Goal: Transaction & Acquisition: Download file/media

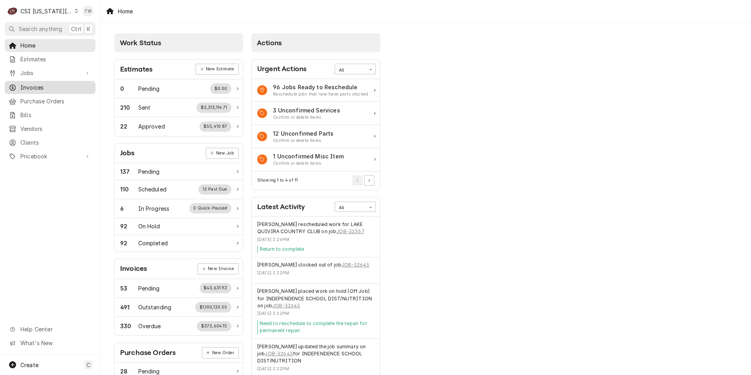
click at [48, 88] on span "Invoices" at bounding box center [55, 87] width 71 height 8
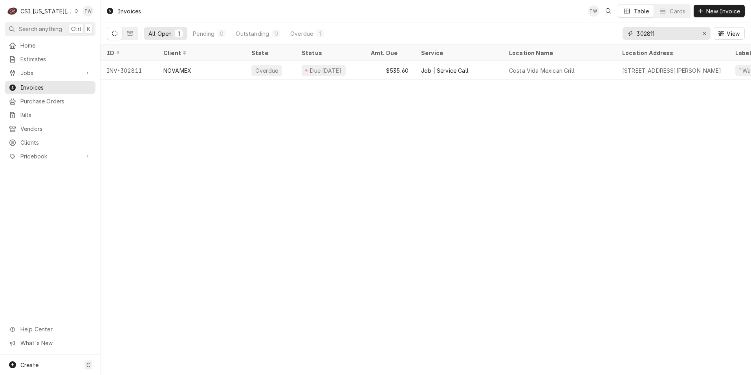
drag, startPoint x: 660, startPoint y: 37, endPoint x: 569, endPoint y: 33, distance: 91.2
click at [569, 33] on div "All Open 1 Pending 0 Outstanding 0 Overdue 1 302811 View" at bounding box center [426, 33] width 638 height 22
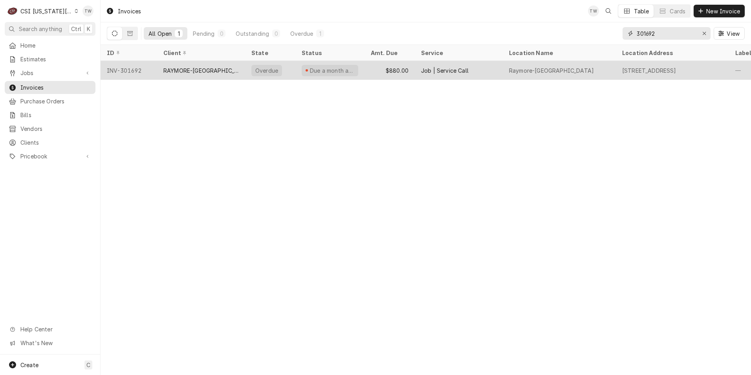
type input "301692"
click at [226, 73] on div "RAYMORE-PECULIAR SCHOOL DISTRICT 11" at bounding box center [201, 70] width 88 height 19
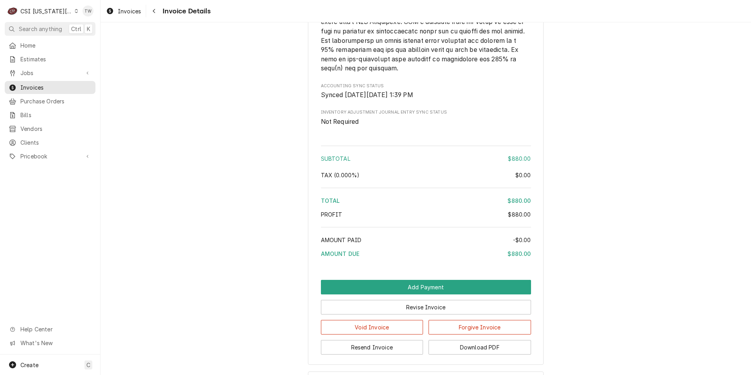
scroll to position [1329, 0]
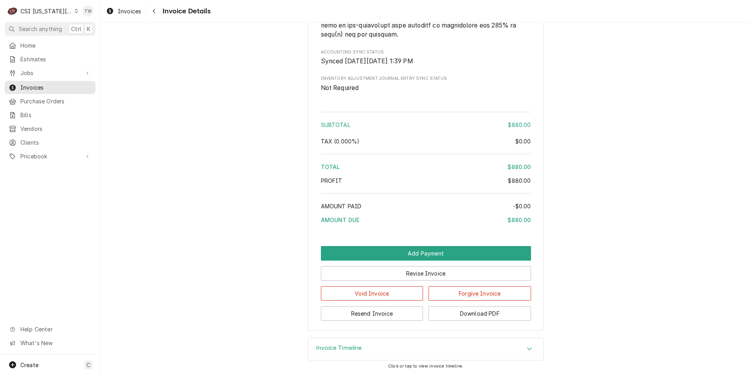
click at [405, 349] on div "Invoice Timeline" at bounding box center [425, 349] width 235 height 22
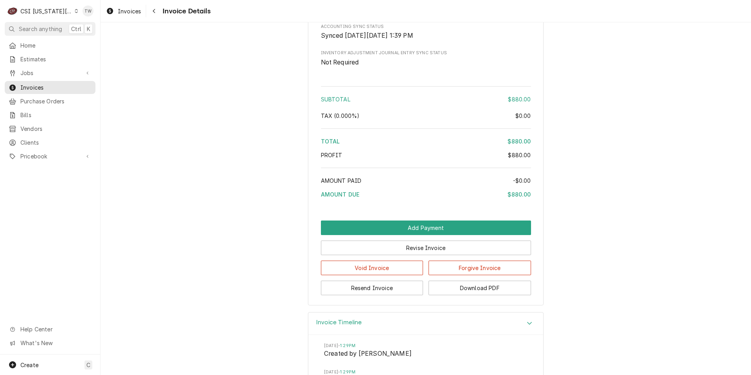
scroll to position [1486, 0]
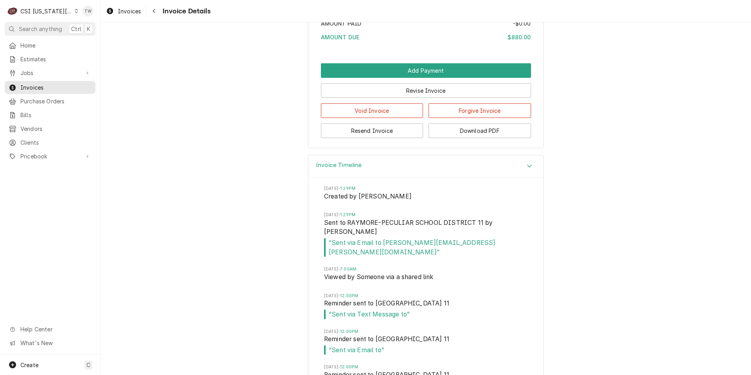
drag, startPoint x: 421, startPoint y: 268, endPoint x: 241, endPoint y: 197, distance: 193.1
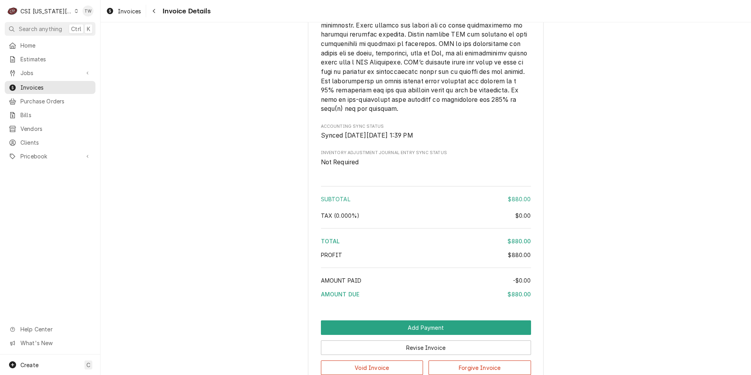
scroll to position [1172, 0]
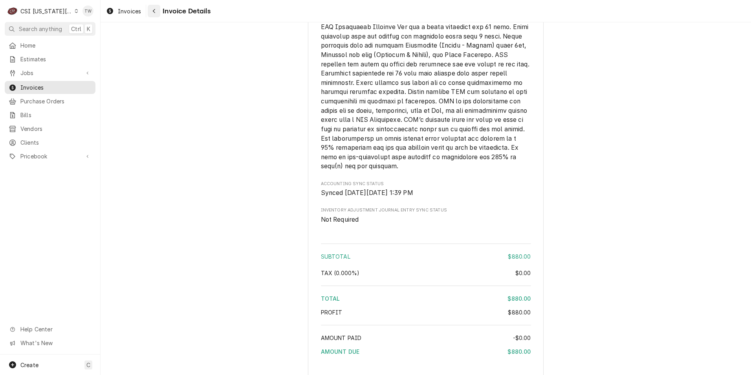
click at [155, 12] on icon "Navigate back" at bounding box center [154, 10] width 4 height 5
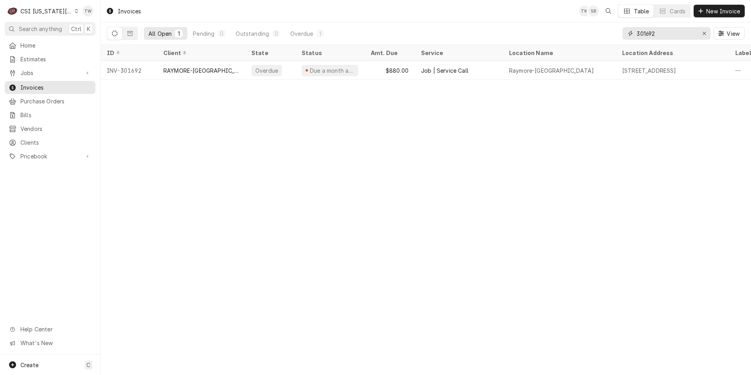
click at [660, 29] on input "301692" at bounding box center [665, 33] width 59 height 13
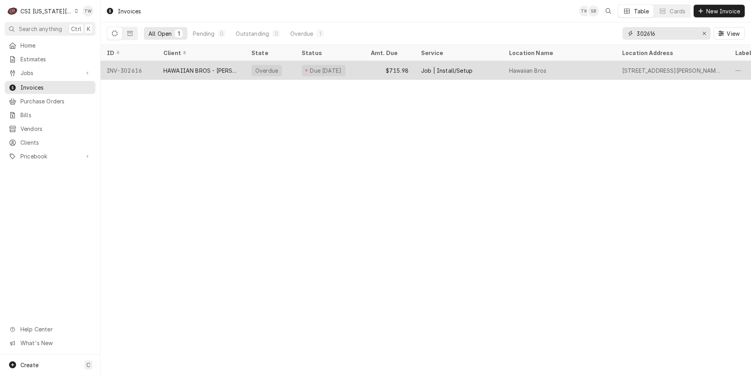
type input "302616"
click at [221, 65] on div "HAWAIIAN BROS - BARRY RD" at bounding box center [201, 70] width 88 height 19
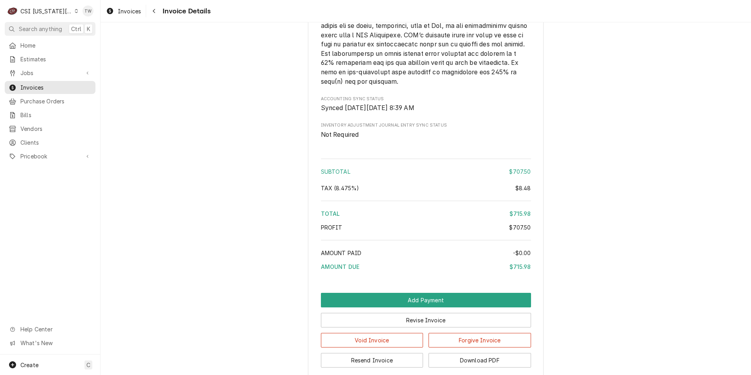
scroll to position [1380, 0]
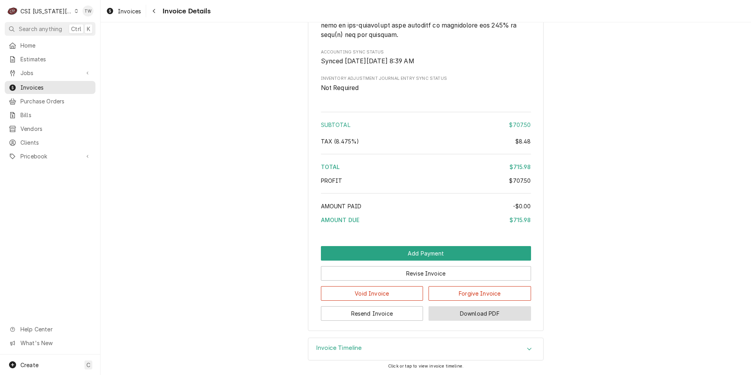
click at [473, 317] on button "Download PDF" at bounding box center [479, 313] width 102 height 15
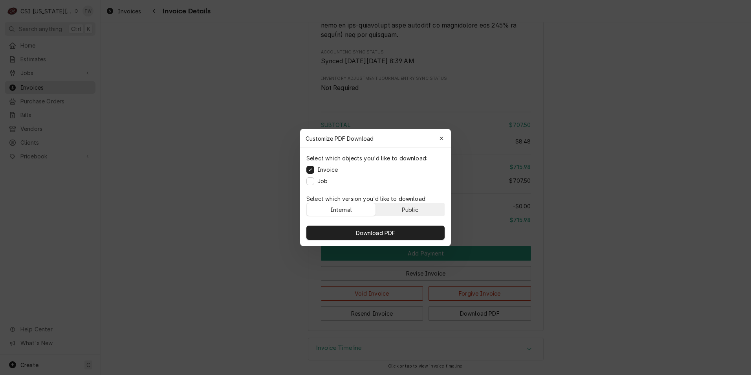
click at [418, 211] on div "Public" at bounding box center [410, 209] width 16 height 8
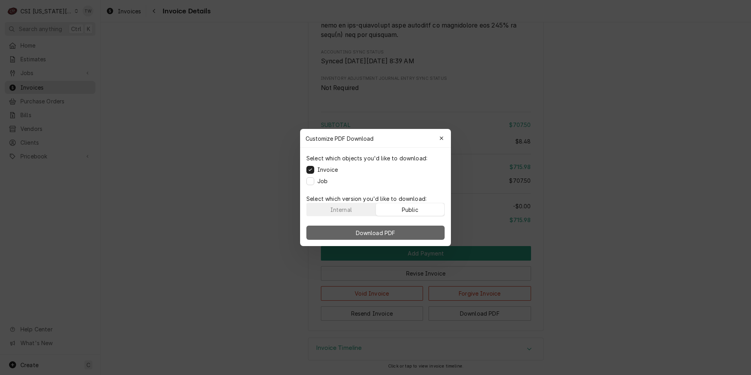
click at [362, 230] on span "Download PDF" at bounding box center [375, 233] width 43 height 8
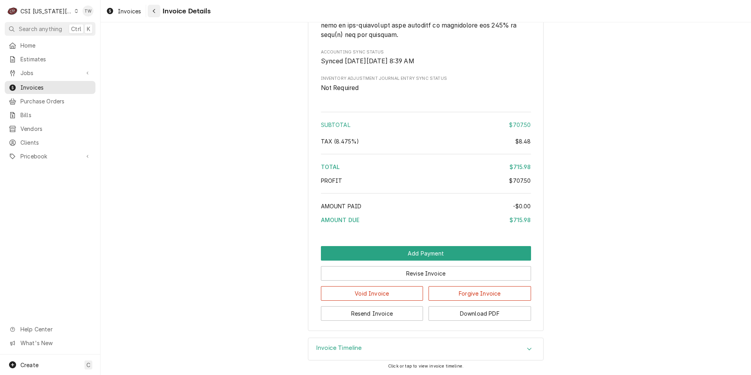
click at [157, 12] on div "Navigate back" at bounding box center [154, 11] width 8 height 8
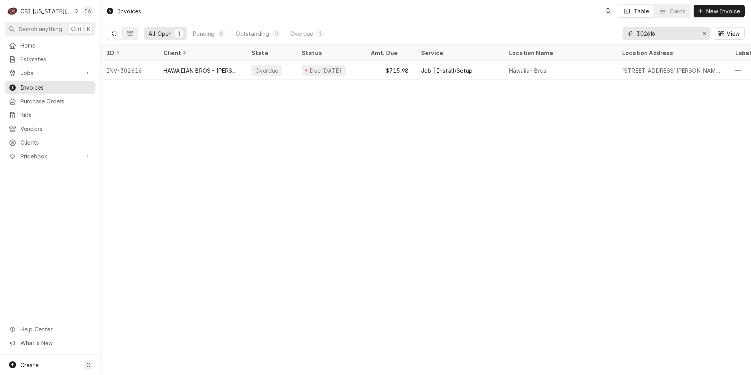
click at [669, 34] on input "302616" at bounding box center [665, 33] width 59 height 13
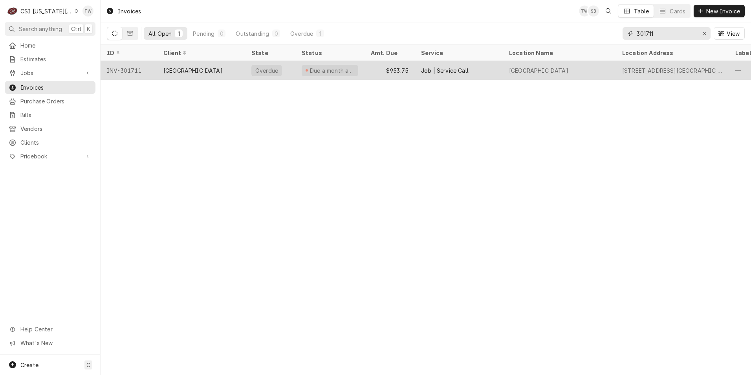
type input "301711"
click at [193, 66] on div "[GEOGRAPHIC_DATA]" at bounding box center [192, 70] width 59 height 8
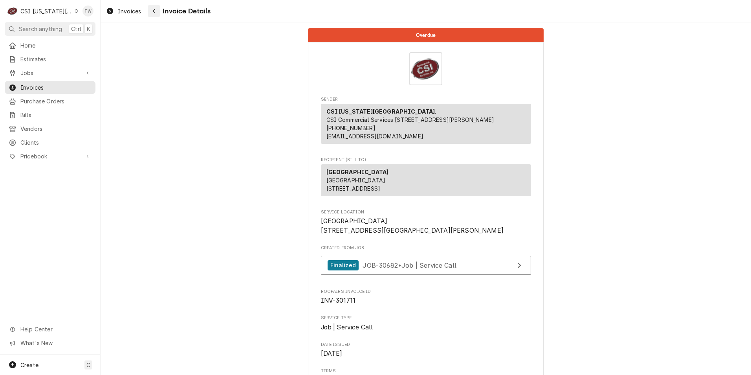
click at [157, 14] on div "Navigate back" at bounding box center [154, 11] width 8 height 8
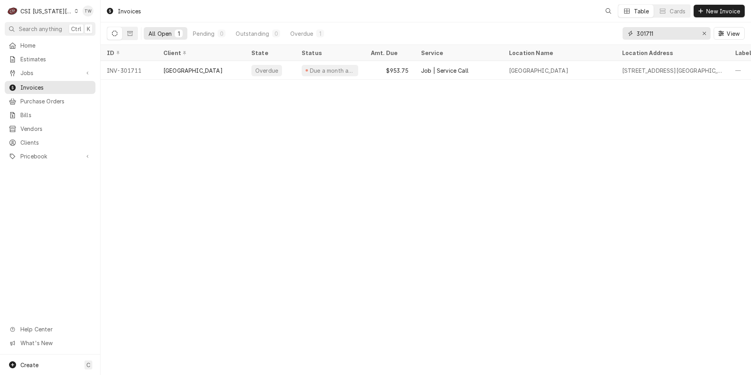
click at [682, 34] on input "301711" at bounding box center [665, 33] width 59 height 13
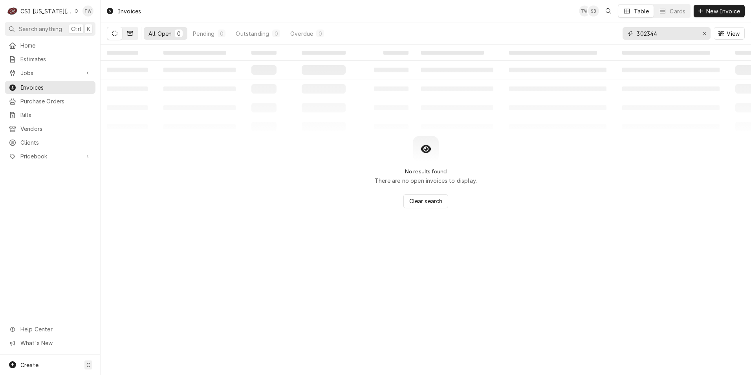
type input "302344"
click at [131, 33] on icon "Dynamic Content Wrapper" at bounding box center [129, 33] width 5 height 5
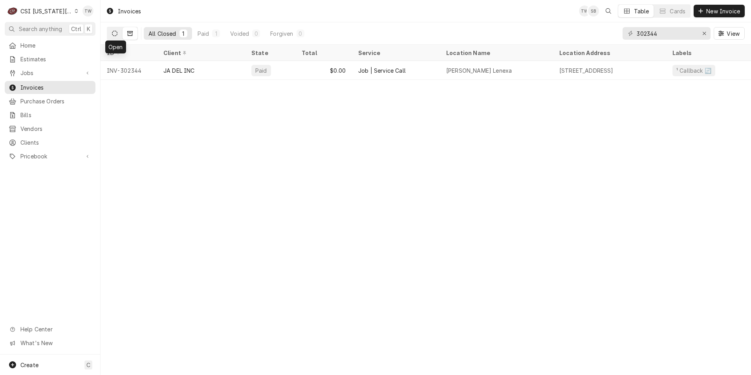
click at [116, 35] on icon "Dynamic Content Wrapper" at bounding box center [114, 33] width 5 height 5
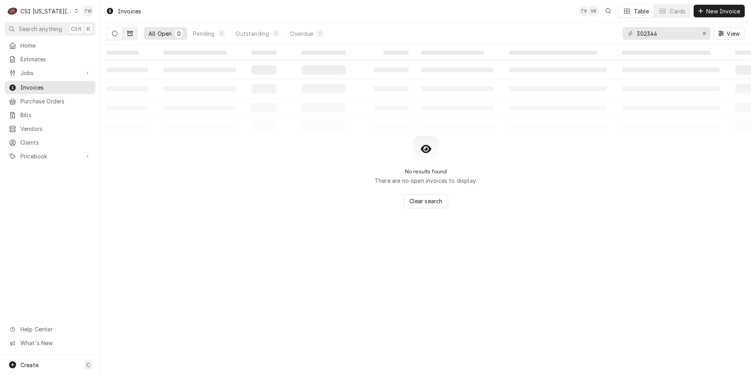
click at [130, 34] on icon "Dynamic Content Wrapper" at bounding box center [129, 33] width 5 height 5
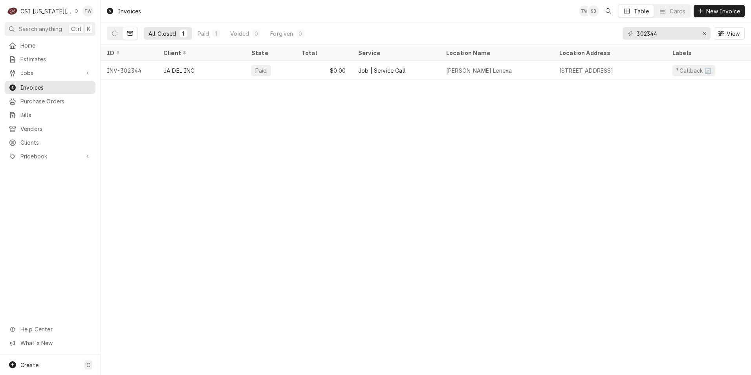
click at [130, 34] on icon "Dynamic Content Wrapper" at bounding box center [129, 33] width 5 height 5
click at [113, 35] on icon "Dynamic Content Wrapper" at bounding box center [114, 33] width 5 height 5
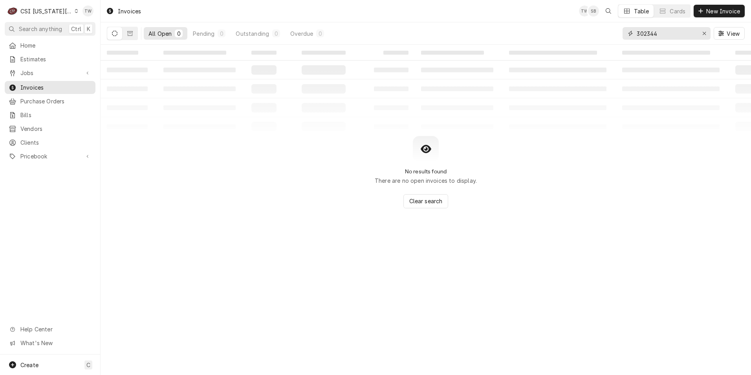
drag, startPoint x: 685, startPoint y: 31, endPoint x: 574, endPoint y: 29, distance: 111.1
click at [590, 26] on div "All Open 0 Pending 0 Outstanding 0 Overdue 0 302344 View" at bounding box center [426, 33] width 638 height 22
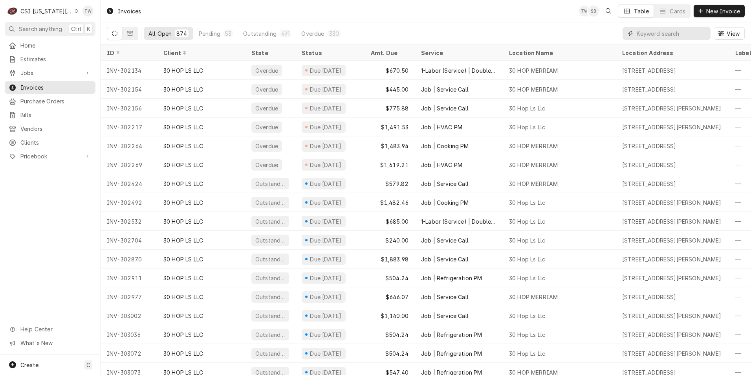
click at [650, 30] on input "Dynamic Content Wrapper" at bounding box center [671, 33] width 70 height 13
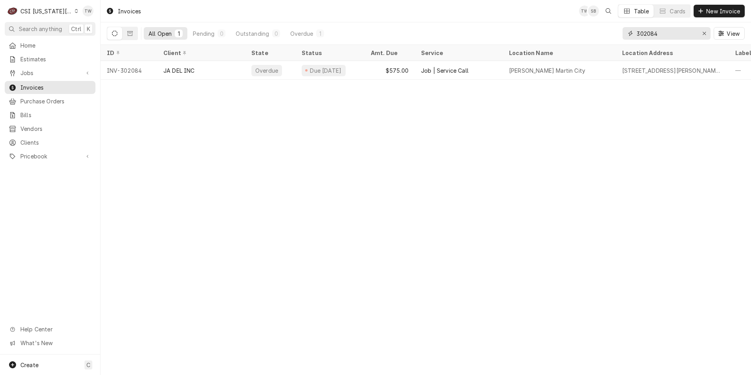
click at [656, 37] on input "302084" at bounding box center [665, 33] width 59 height 13
click at [660, 35] on input "302084" at bounding box center [665, 33] width 59 height 13
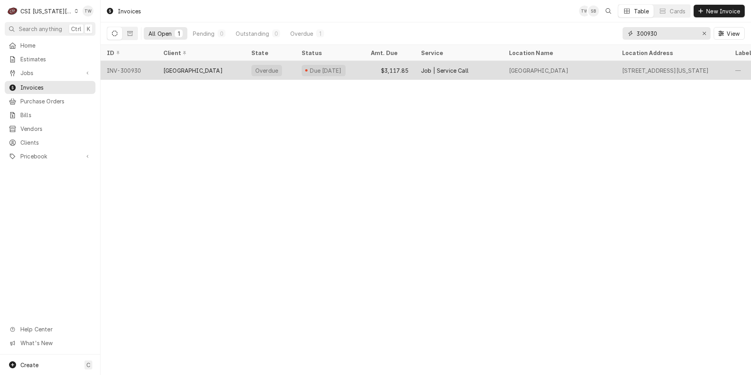
type input "300930"
click at [176, 68] on div "LEES SUMMIT R7 SCHOOL DISTRICT" at bounding box center [192, 70] width 59 height 8
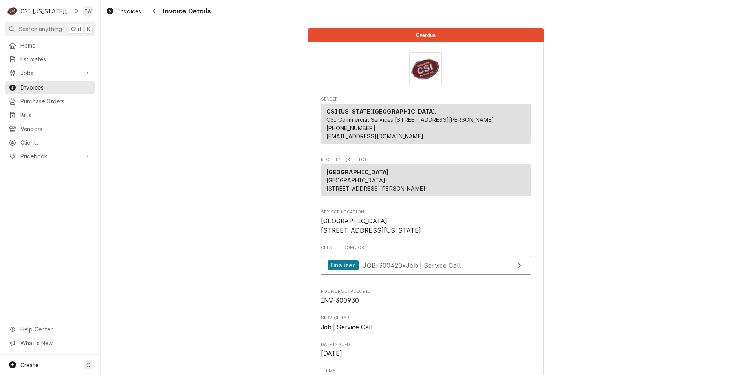
click at [65, 14] on div "CSI [US_STATE][GEOGRAPHIC_DATA]." at bounding box center [46, 11] width 52 height 8
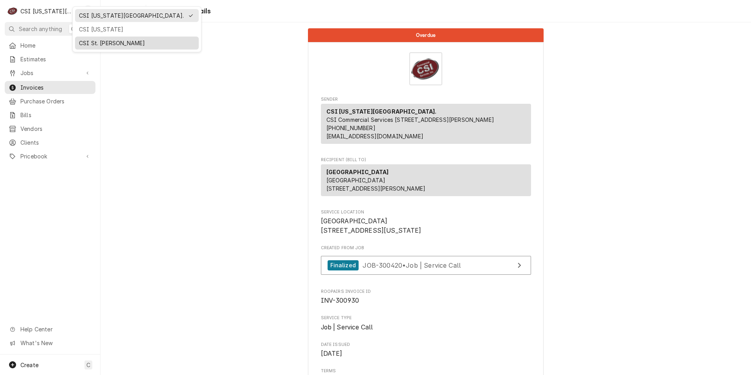
click at [111, 44] on div "CSI St. [PERSON_NAME]" at bounding box center [137, 43] width 116 height 8
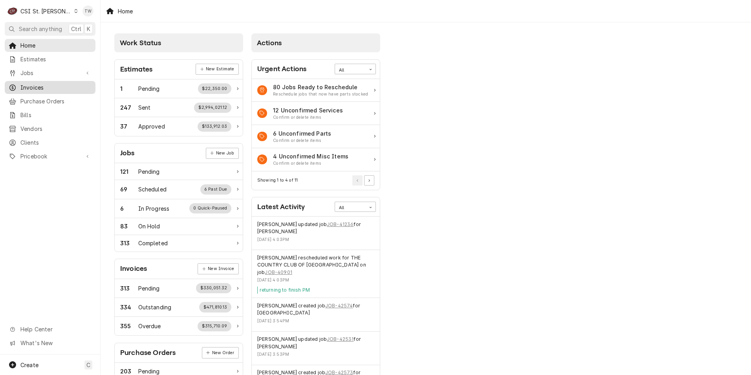
click at [42, 84] on span "Invoices" at bounding box center [55, 87] width 71 height 8
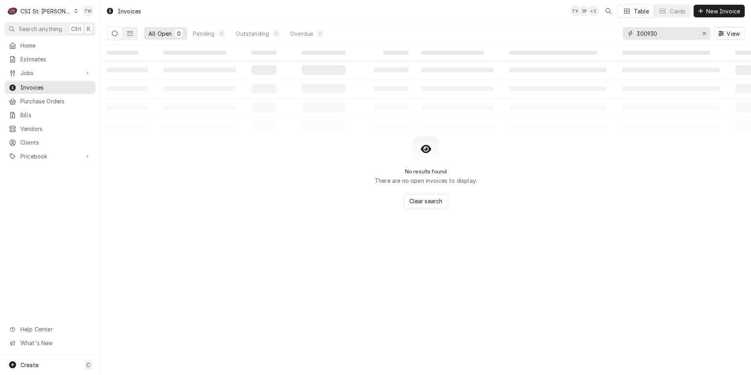
drag, startPoint x: 607, startPoint y: 30, endPoint x: 574, endPoint y: 33, distance: 33.5
click at [577, 33] on div "All Open 0 Pending 0 Outstanding 0 Overdue 0 300930 View" at bounding box center [426, 33] width 638 height 22
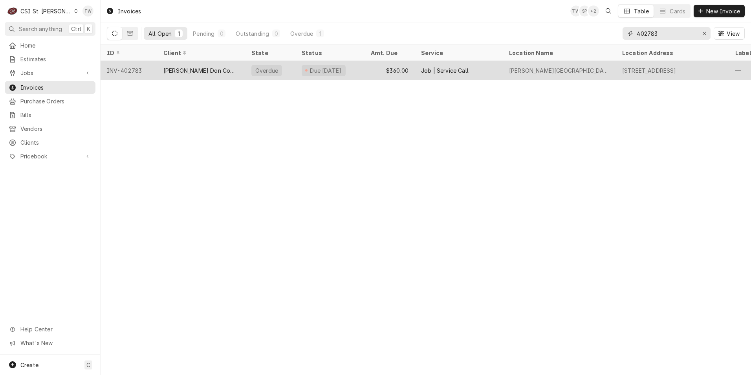
type input "402783"
click at [200, 69] on div "[PERSON_NAME] Don Company" at bounding box center [200, 70] width 75 height 8
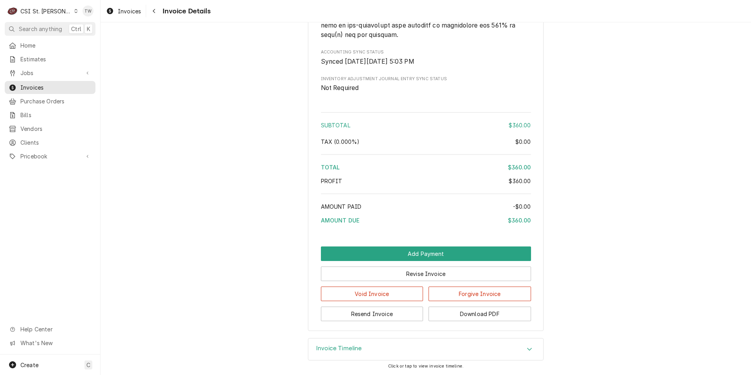
scroll to position [1299, 0]
click at [486, 318] on button "Download PDF" at bounding box center [479, 313] width 102 height 15
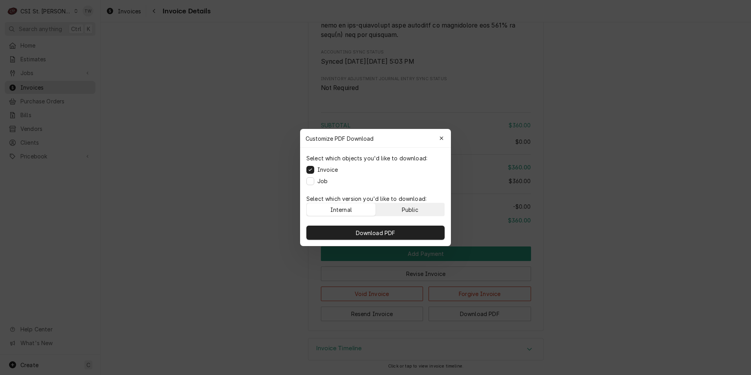
click at [416, 209] on div "Public" at bounding box center [410, 209] width 16 height 8
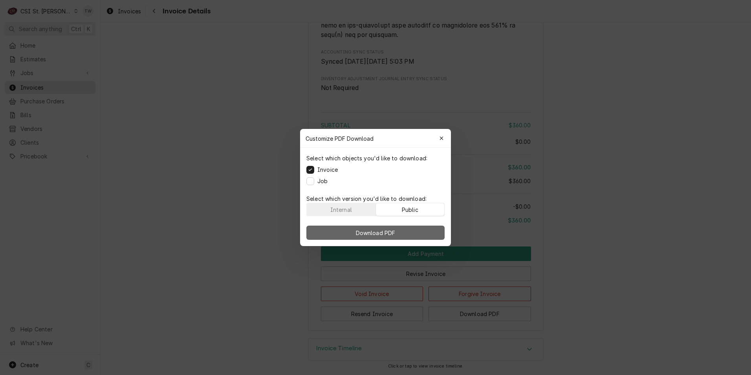
click at [405, 229] on button "Download PDF" at bounding box center [375, 232] width 138 height 14
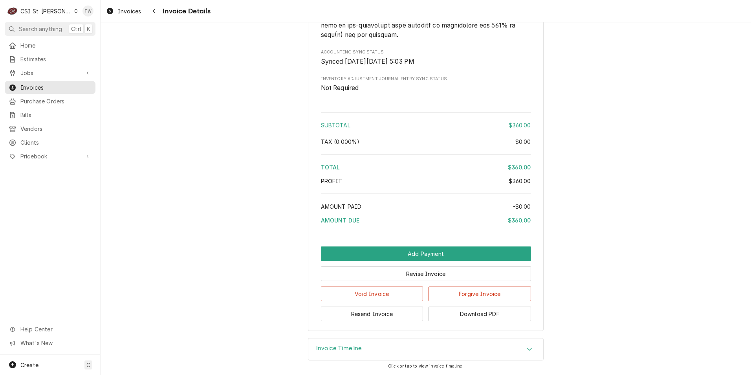
drag, startPoint x: 155, startPoint y: 10, endPoint x: 365, endPoint y: 15, distance: 209.7
click at [155, 10] on icon "Navigate back" at bounding box center [154, 10] width 4 height 5
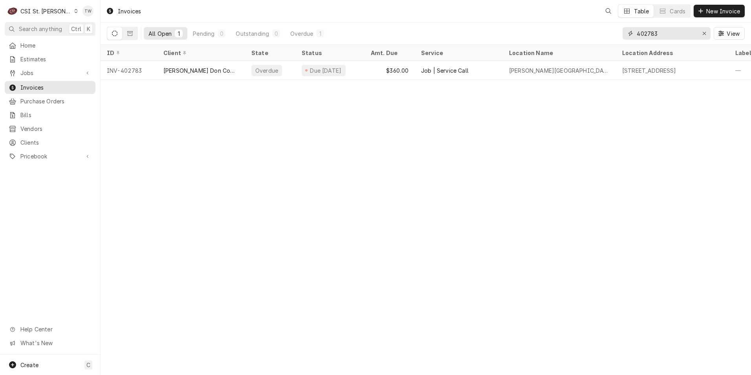
drag, startPoint x: 662, startPoint y: 33, endPoint x: 630, endPoint y: 31, distance: 31.8
click at [638, 31] on input "402783" at bounding box center [665, 33] width 59 height 13
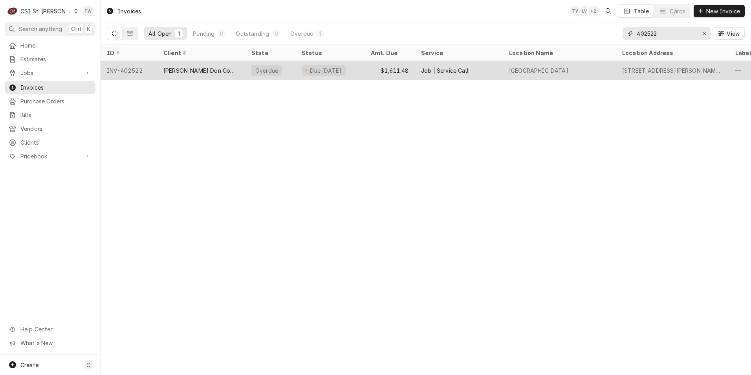
type input "402522"
click at [288, 68] on div "Overdue" at bounding box center [270, 70] width 50 height 19
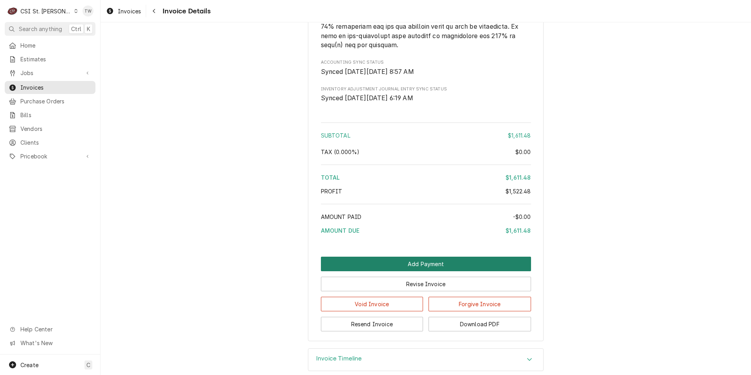
scroll to position [1823, 0]
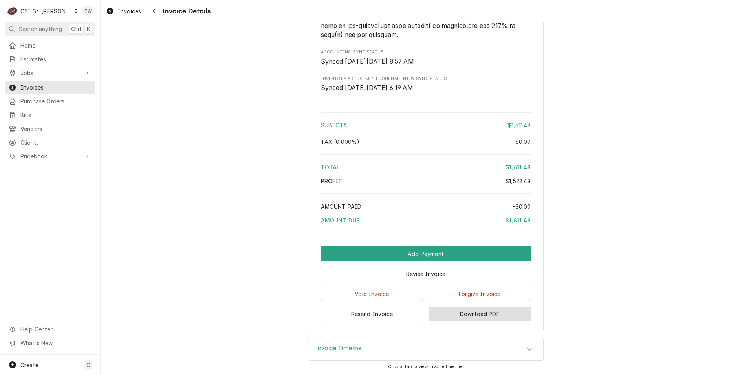
click at [469, 316] on button "Download PDF" at bounding box center [479, 313] width 102 height 15
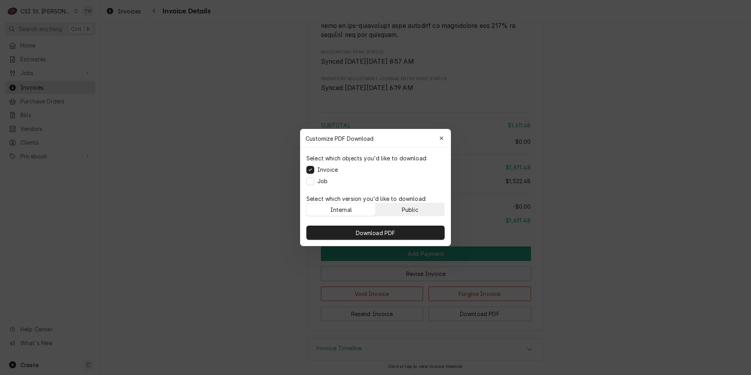
click at [411, 205] on div "Public" at bounding box center [410, 209] width 16 height 8
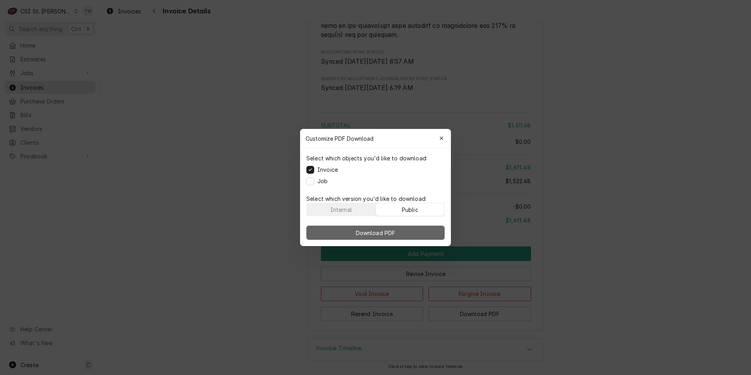
click at [406, 229] on button "Download PDF" at bounding box center [375, 232] width 138 height 14
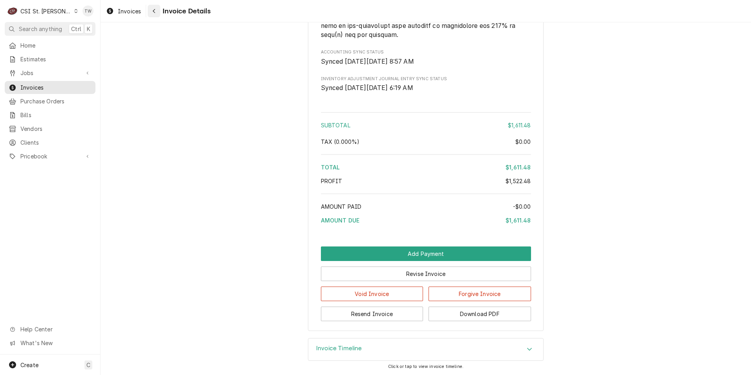
click at [156, 9] on div "Navigate back" at bounding box center [154, 11] width 8 height 8
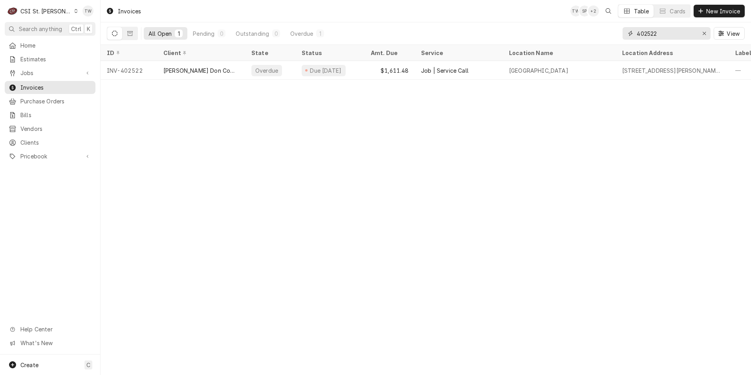
click at [684, 33] on input "402522" at bounding box center [665, 33] width 59 height 13
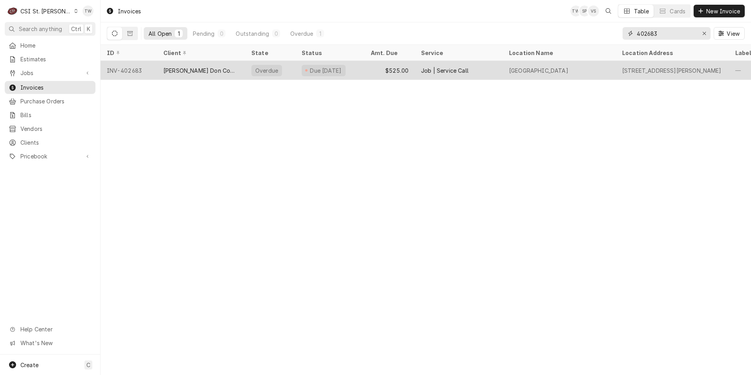
type input "402683"
click at [230, 71] on div "[PERSON_NAME] Don Company" at bounding box center [201, 70] width 88 height 19
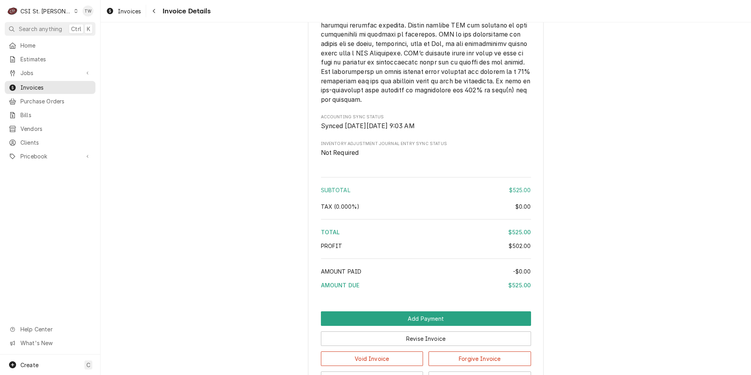
scroll to position [1368, 0]
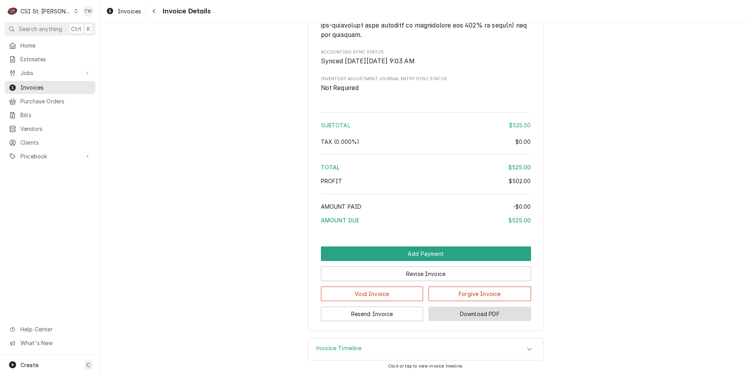
click at [495, 311] on button "Download PDF" at bounding box center [479, 313] width 102 height 15
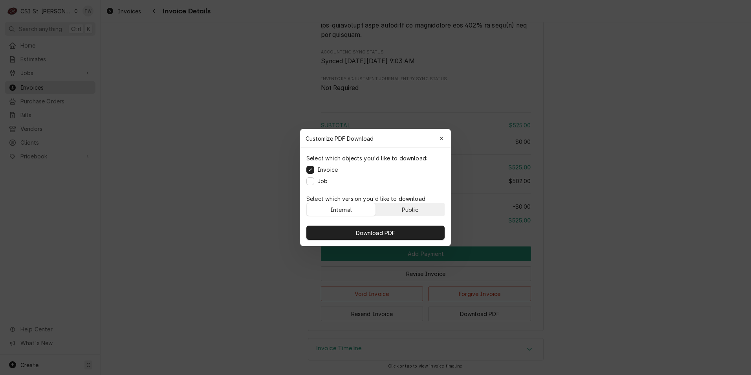
click at [423, 214] on button "Public" at bounding box center [410, 209] width 69 height 13
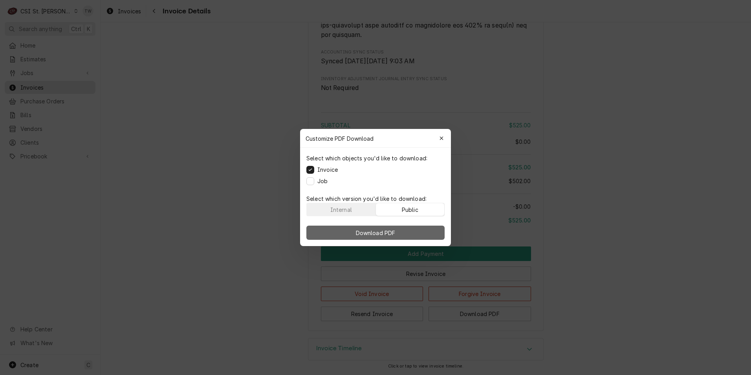
click at [417, 232] on button "Download PDF" at bounding box center [375, 232] width 138 height 14
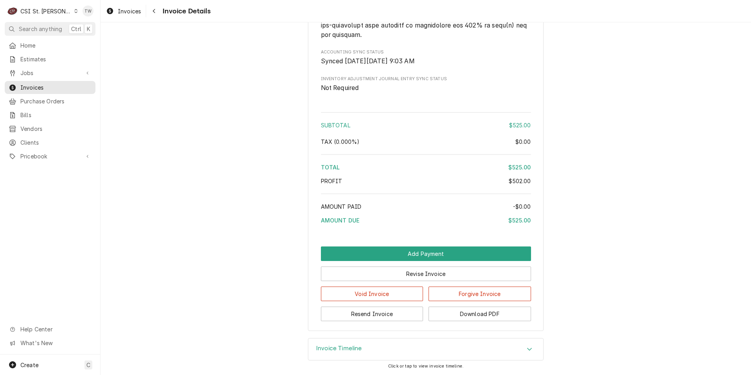
drag, startPoint x: 155, startPoint y: 13, endPoint x: 316, endPoint y: 60, distance: 167.0
click at [163, 17] on div "Invoices Invoice Details" at bounding box center [426, 11] width 650 height 22
click at [155, 12] on icon "Navigate back" at bounding box center [154, 10] width 4 height 5
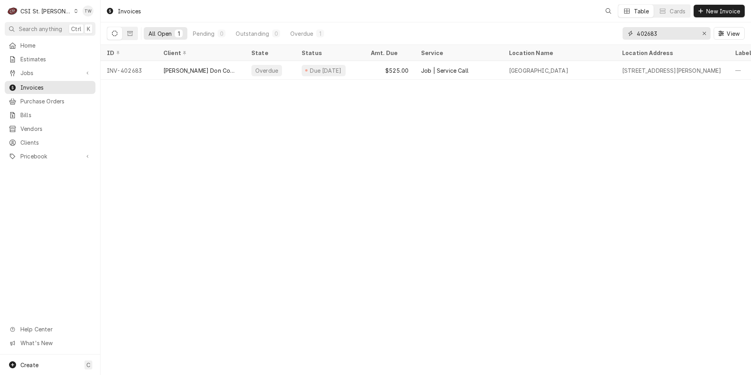
click at [682, 35] on input "402683" at bounding box center [665, 33] width 59 height 13
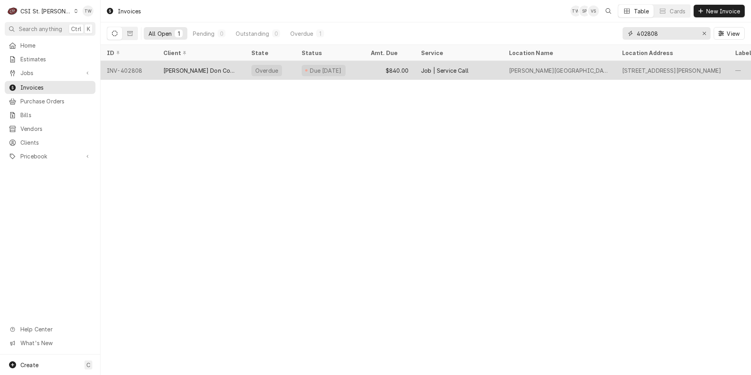
type input "402808"
click at [157, 70] on div "[PERSON_NAME] Don Company" at bounding box center [201, 70] width 88 height 19
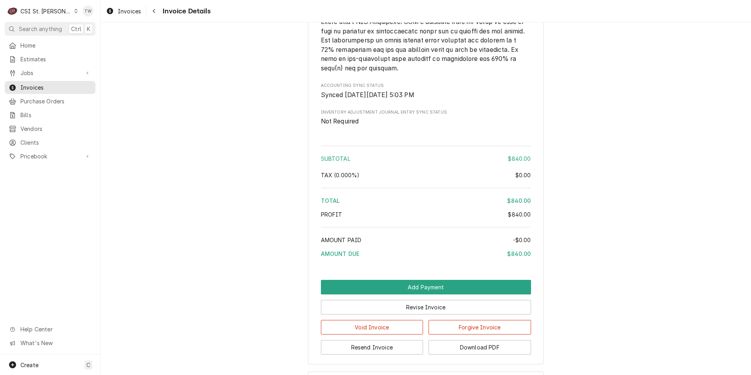
scroll to position [1349, 0]
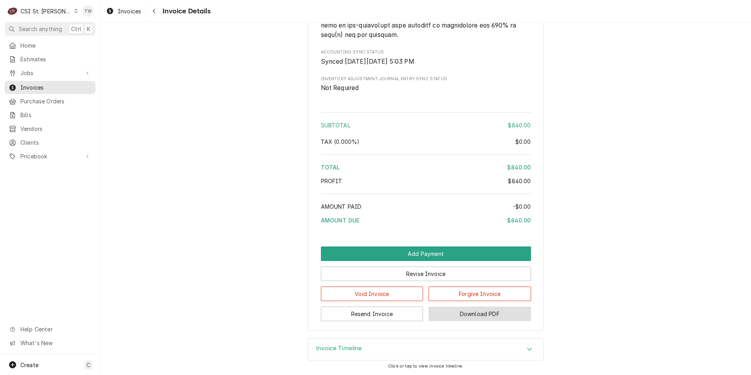
click at [462, 311] on button "Download PDF" at bounding box center [479, 313] width 102 height 15
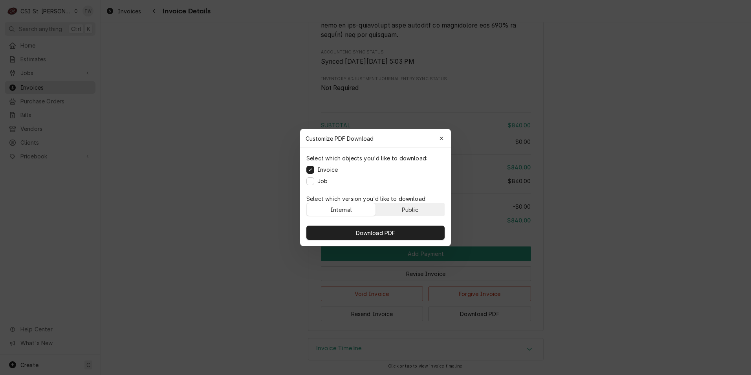
click at [406, 209] on div "Public" at bounding box center [410, 209] width 16 height 8
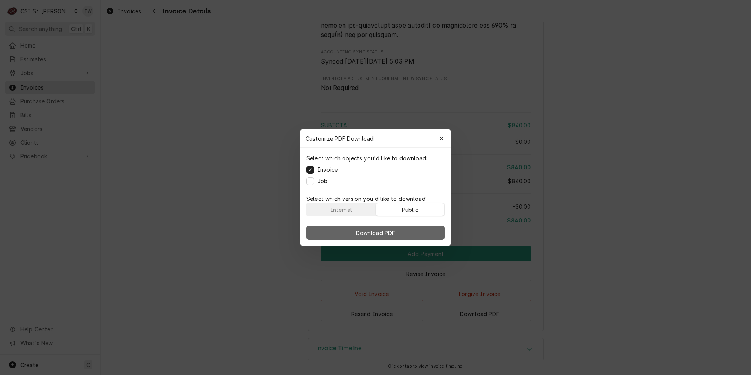
click at [402, 232] on button "Download PDF" at bounding box center [375, 232] width 138 height 14
